Goal: Information Seeking & Learning: Learn about a topic

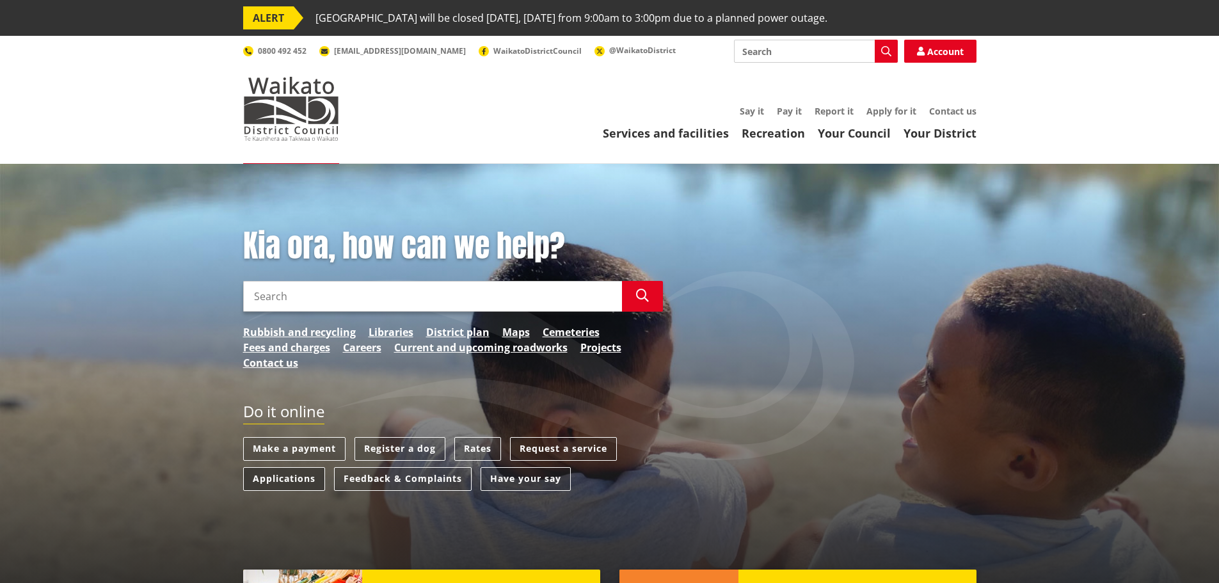
click at [290, 485] on link "Applications" at bounding box center [284, 479] width 82 height 24
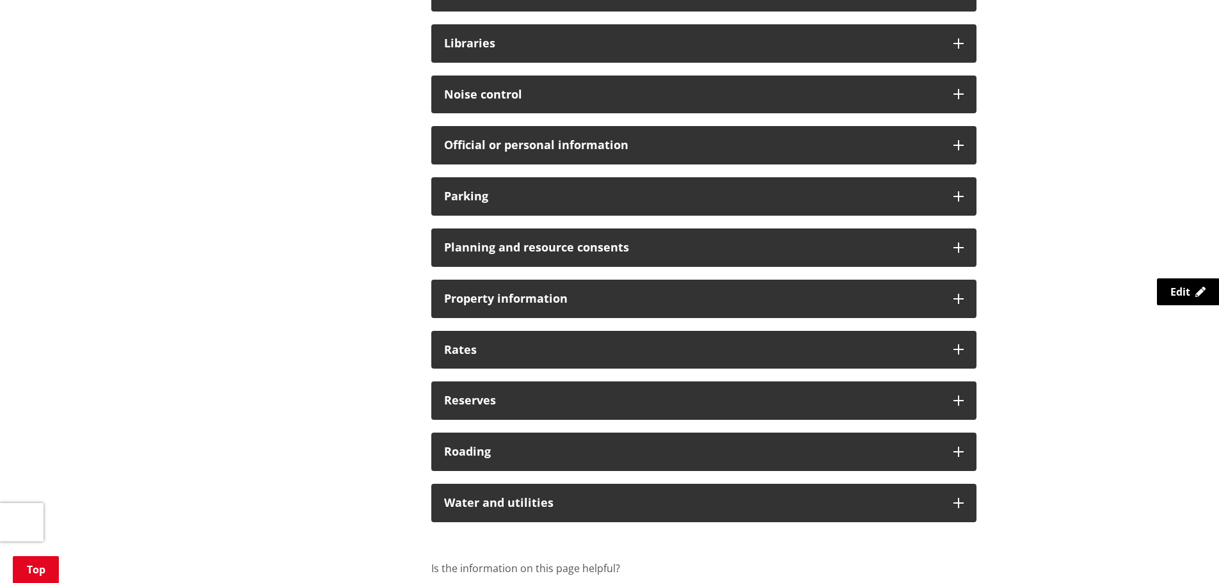
scroll to position [959, 0]
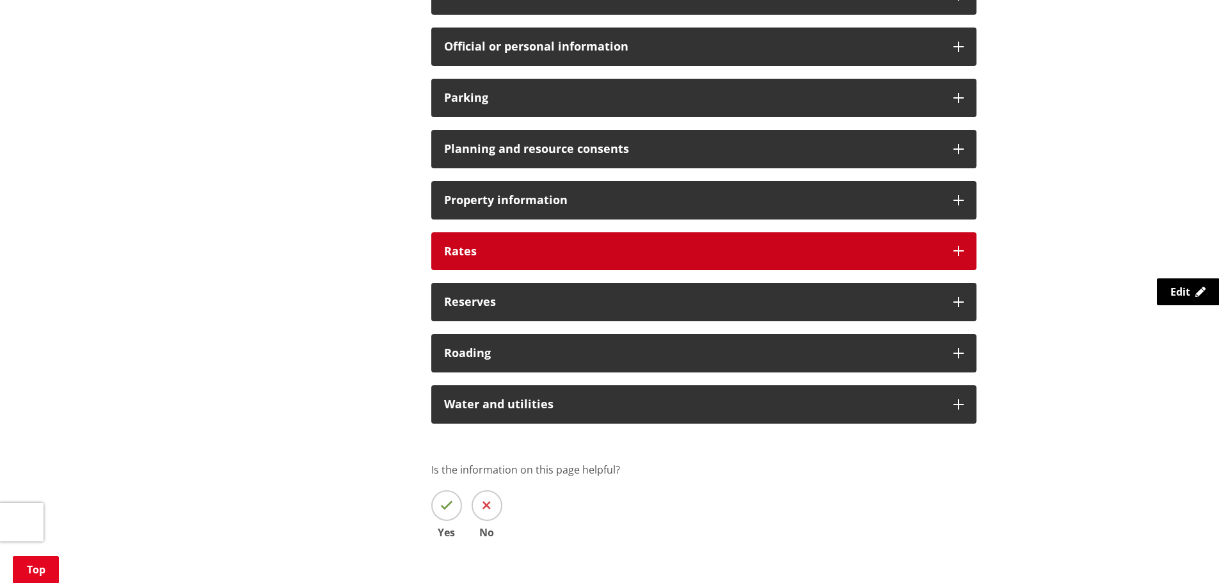
click at [458, 255] on h3 "Rates" at bounding box center [692, 251] width 496 height 13
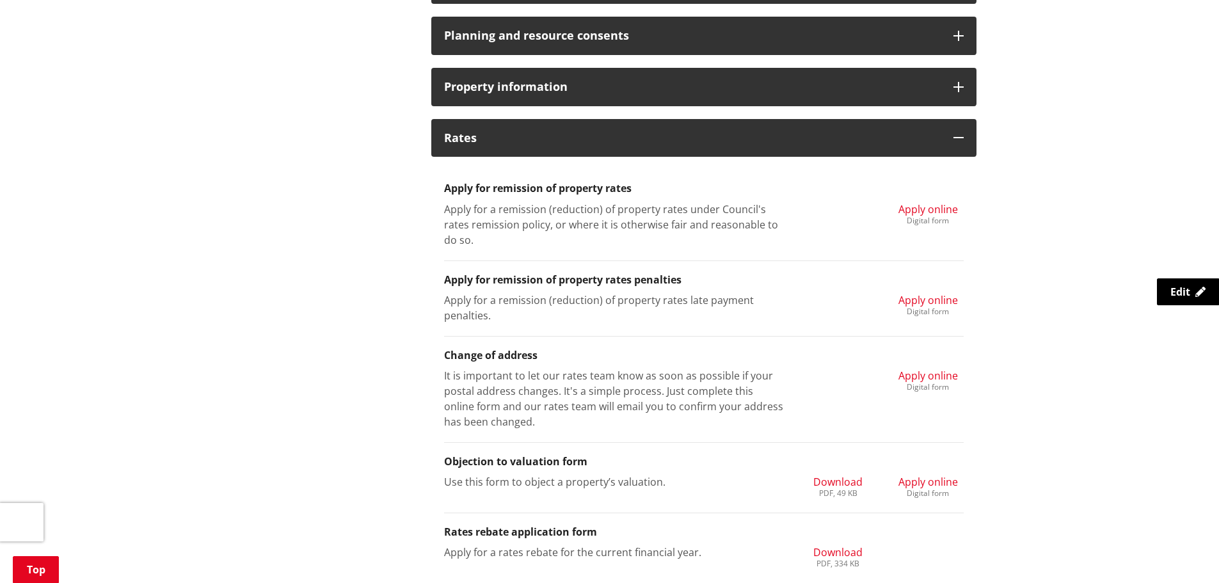
scroll to position [1087, 0]
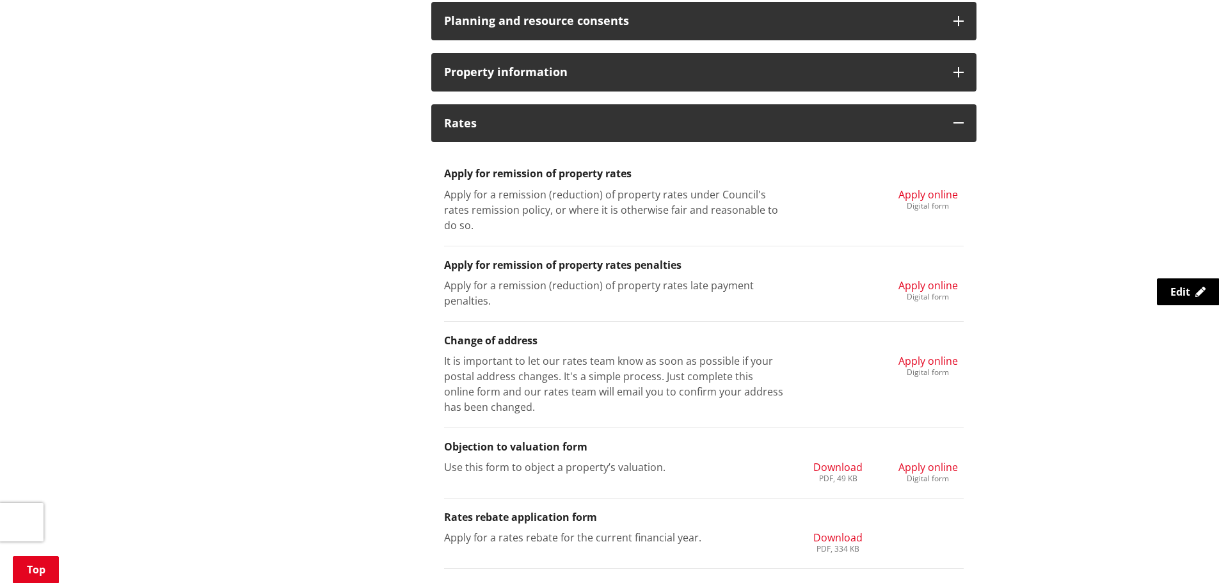
click at [913, 193] on span "Apply online" at bounding box center [927, 194] width 59 height 14
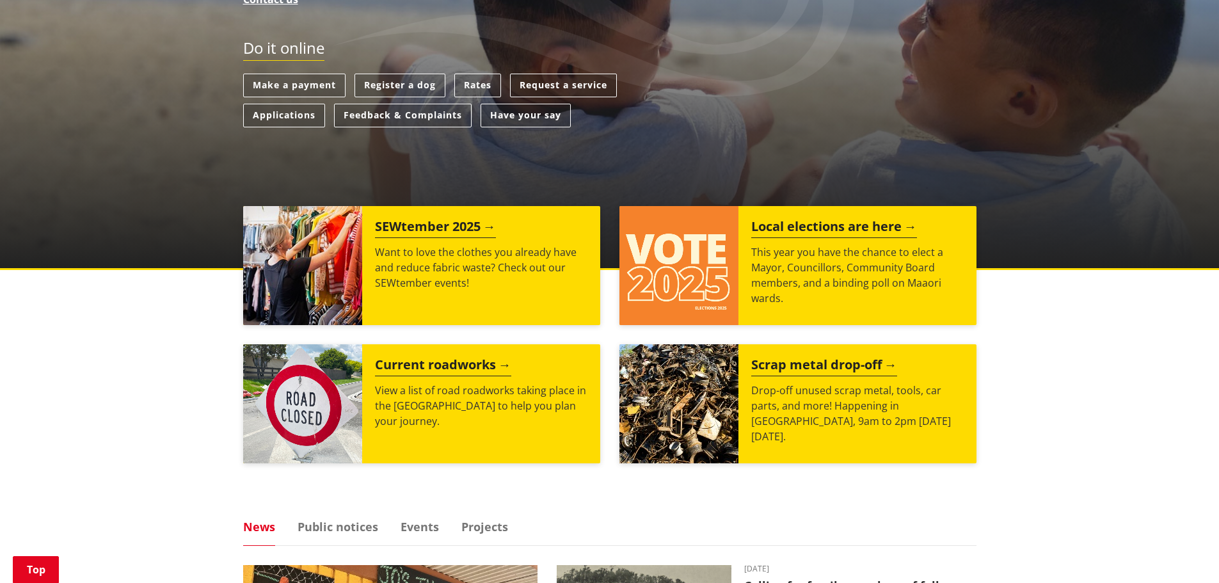
scroll to position [256, 0]
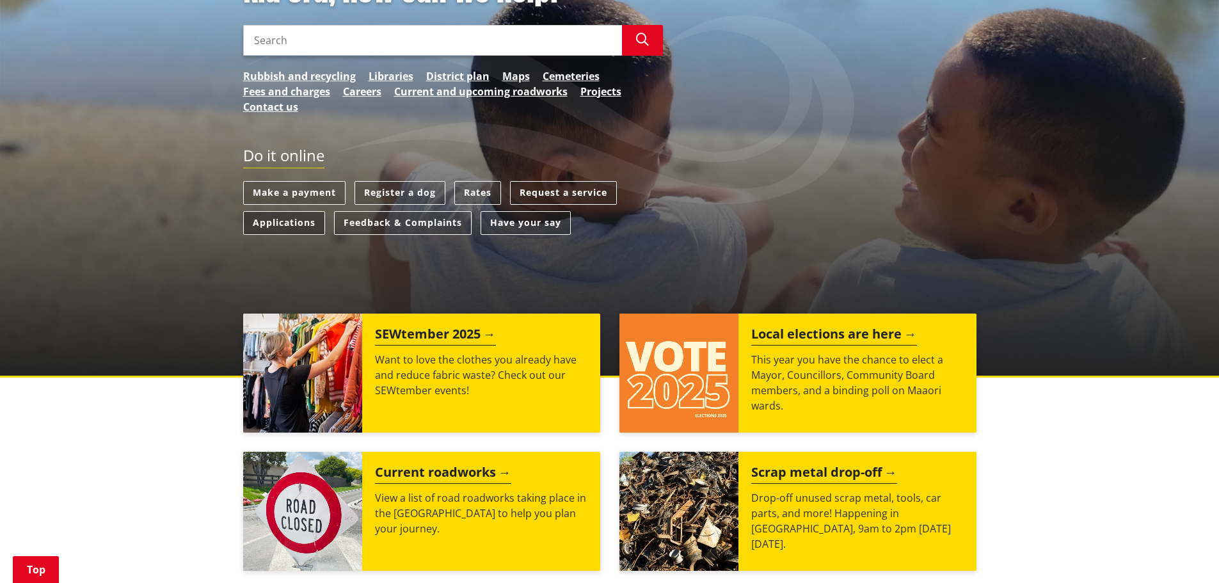
click at [297, 224] on link "Applications" at bounding box center [284, 223] width 82 height 24
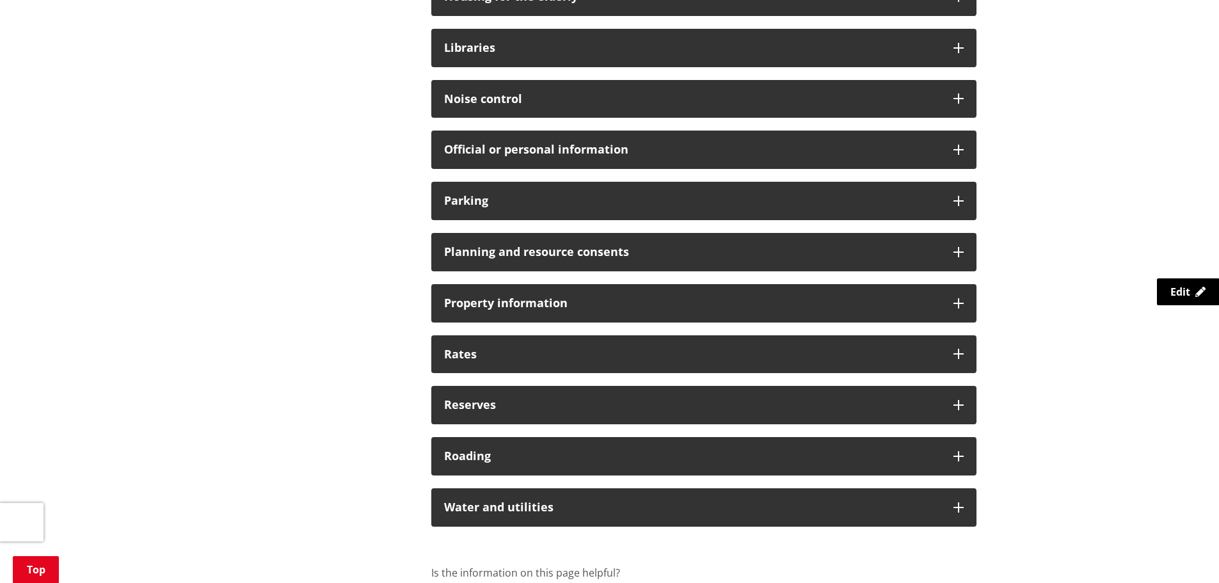
scroll to position [1023, 0]
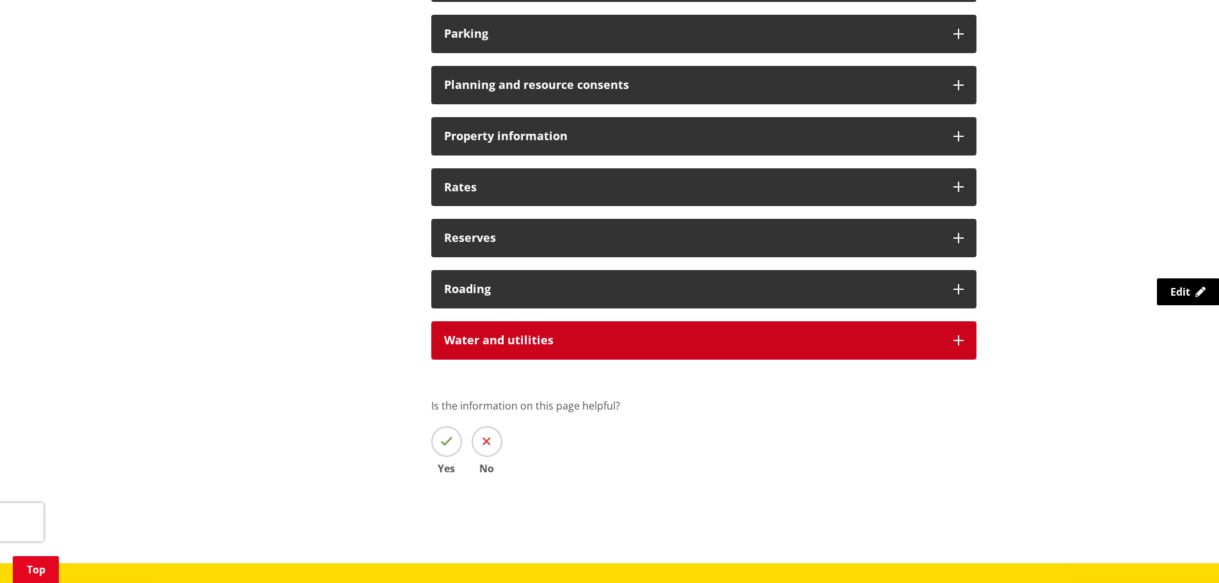
click at [484, 351] on div "Water and utilities" at bounding box center [703, 340] width 545 height 38
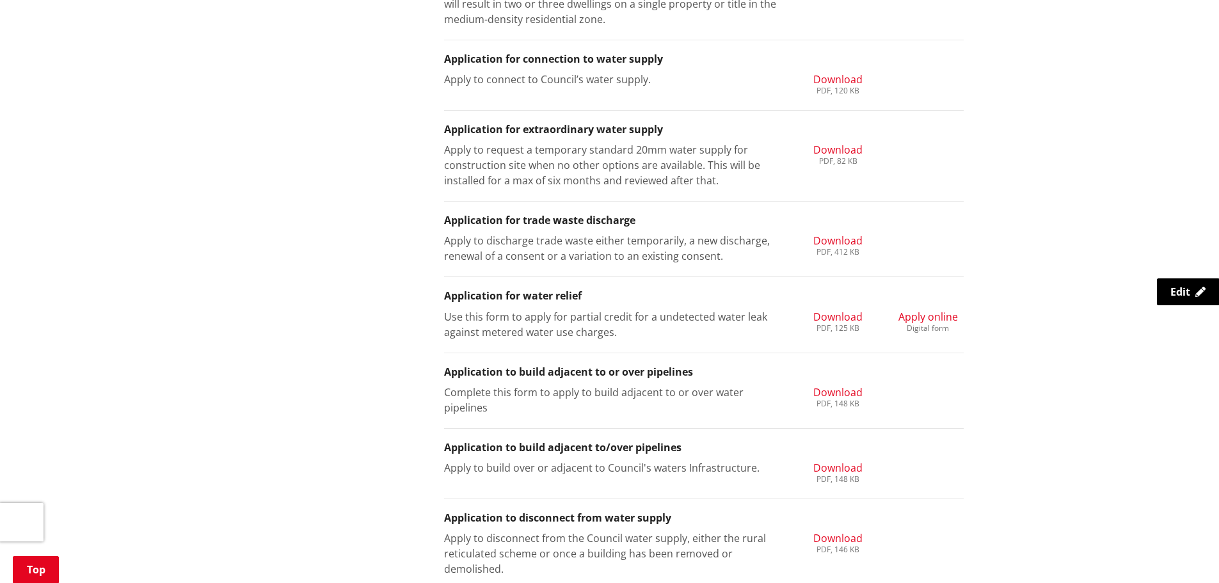
scroll to position [1535, 0]
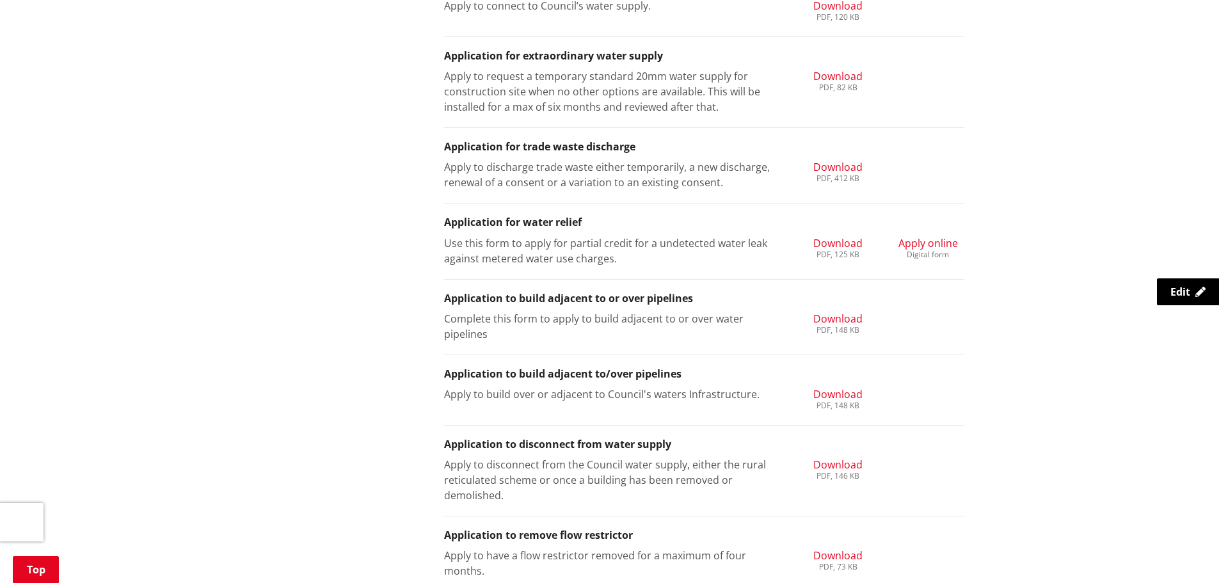
click at [929, 246] on span "Apply online" at bounding box center [927, 243] width 59 height 14
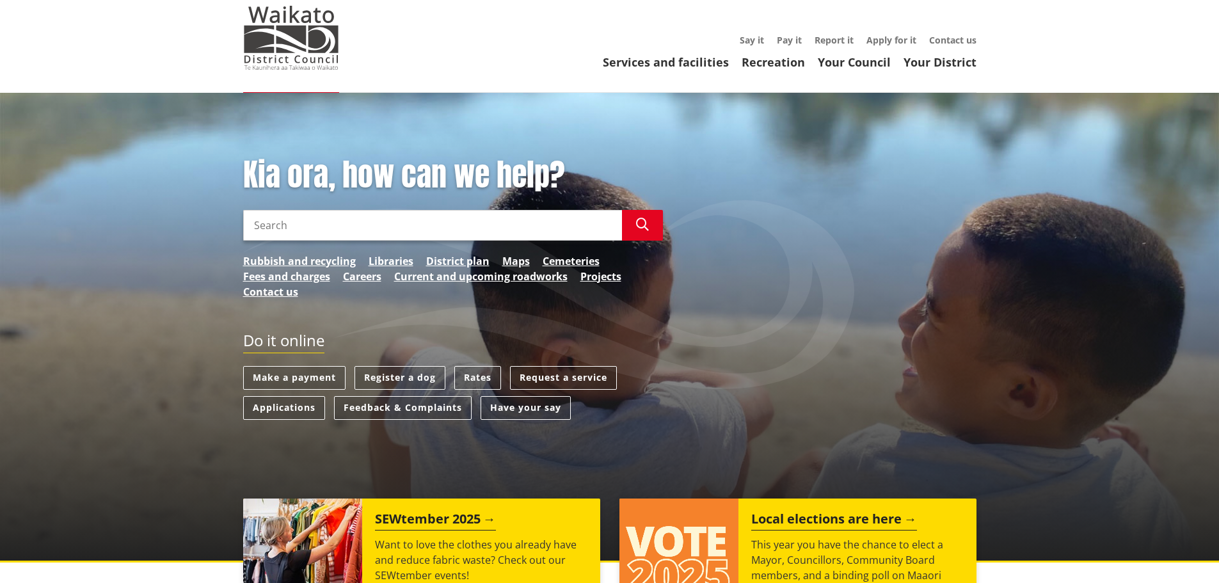
scroll to position [128, 0]
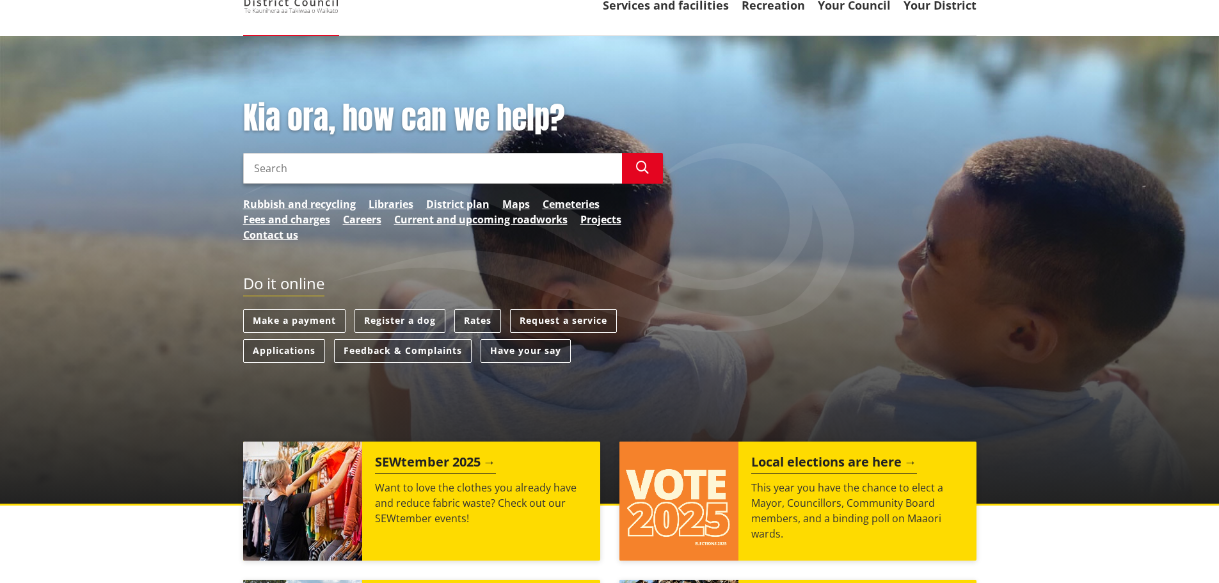
click at [491, 324] on link "Rates" at bounding box center [477, 321] width 47 height 24
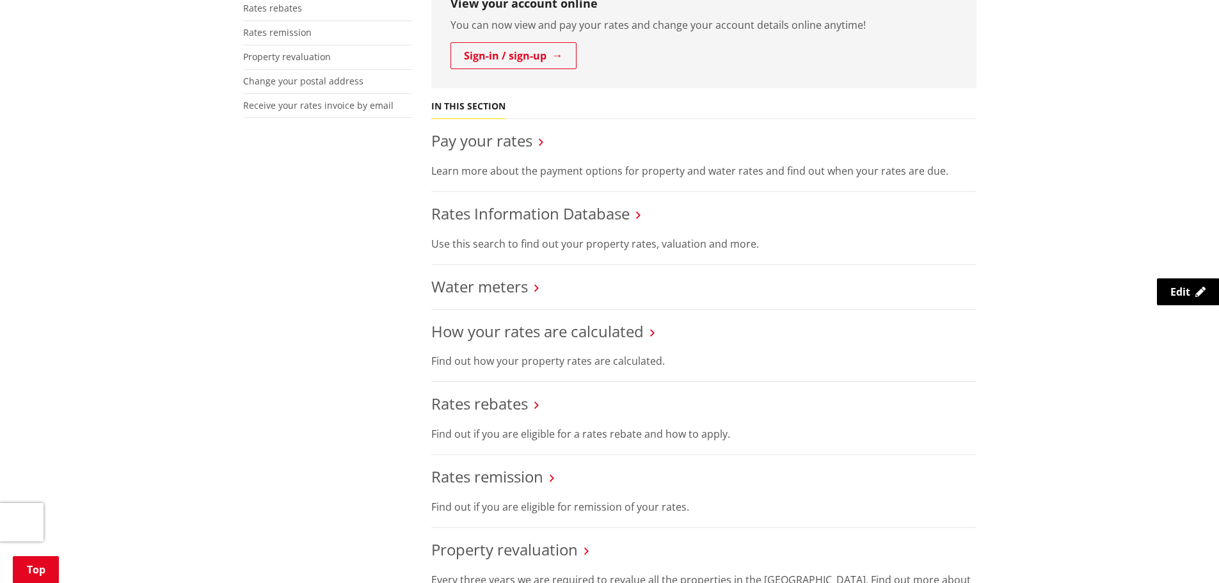
scroll to position [448, 0]
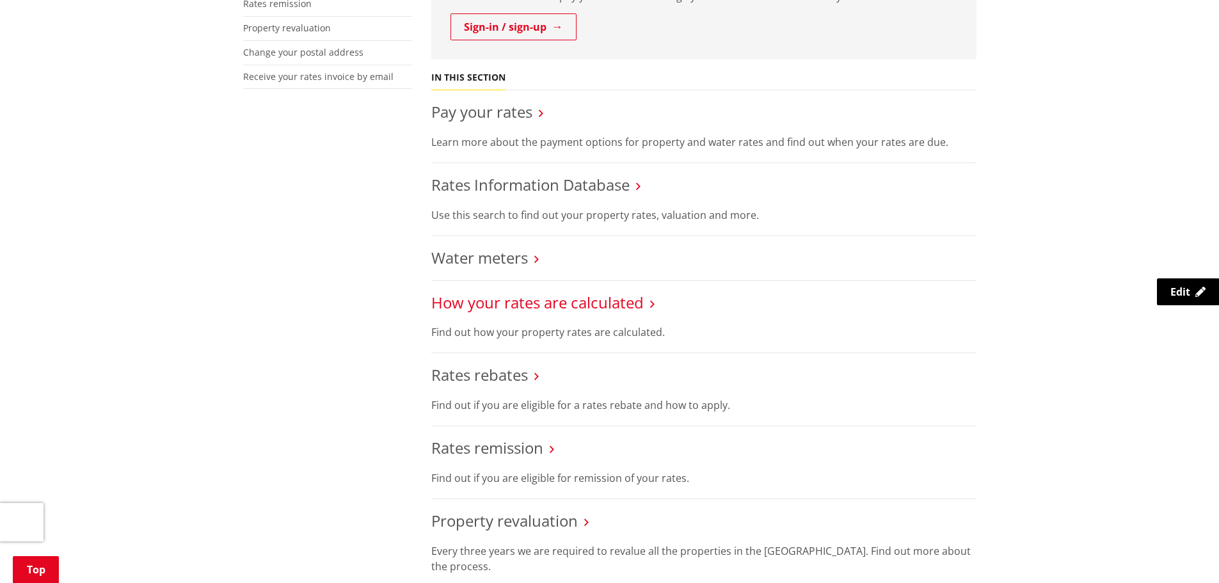
click at [475, 302] on link "How your rates are calculated" at bounding box center [537, 302] width 212 height 21
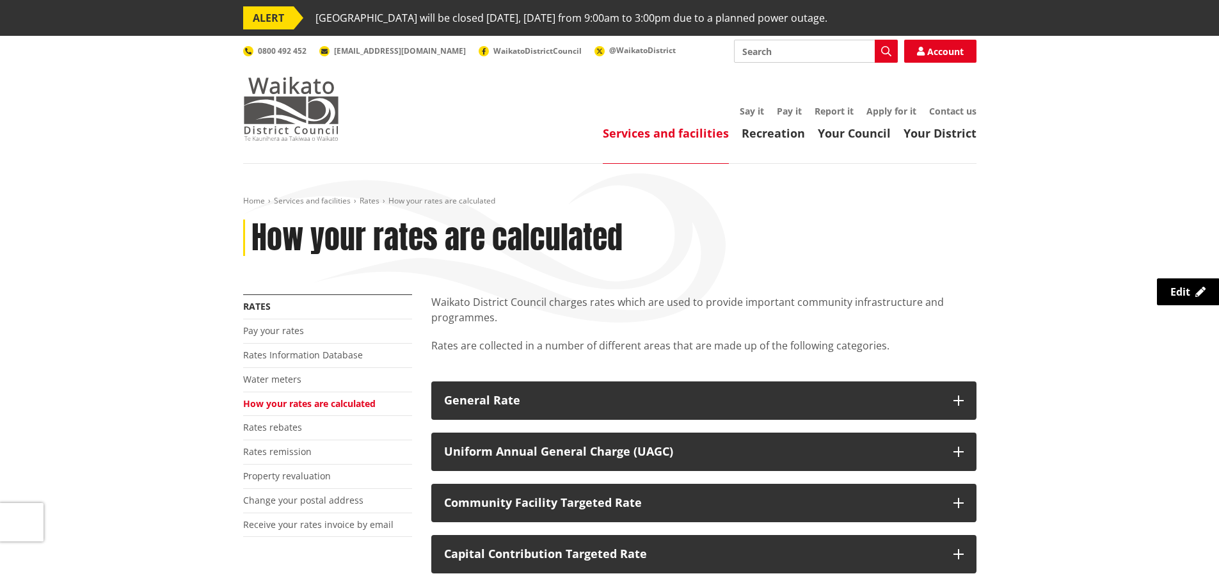
click at [276, 95] on img at bounding box center [291, 109] width 96 height 64
